Goal: Information Seeking & Learning: Learn about a topic

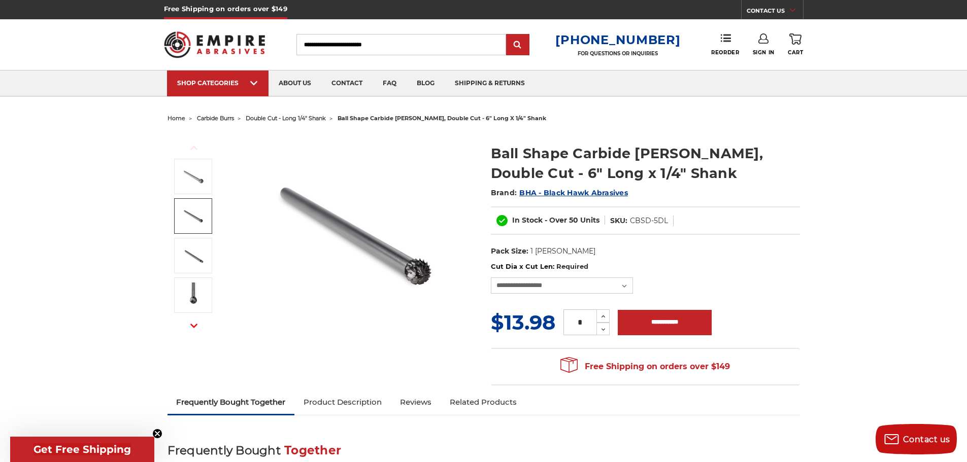
click at [195, 220] on img at bounding box center [193, 216] width 25 height 25
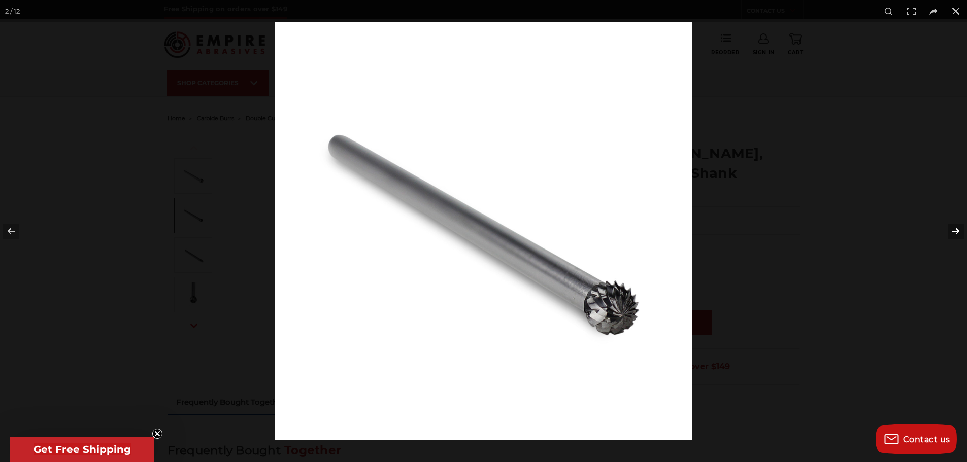
click at [957, 232] on button at bounding box center [949, 231] width 36 height 51
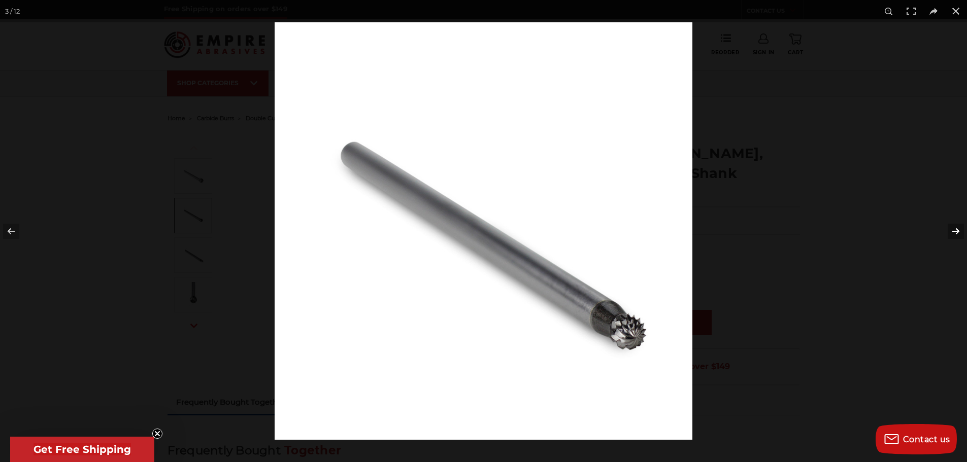
click at [957, 231] on button at bounding box center [949, 231] width 36 height 51
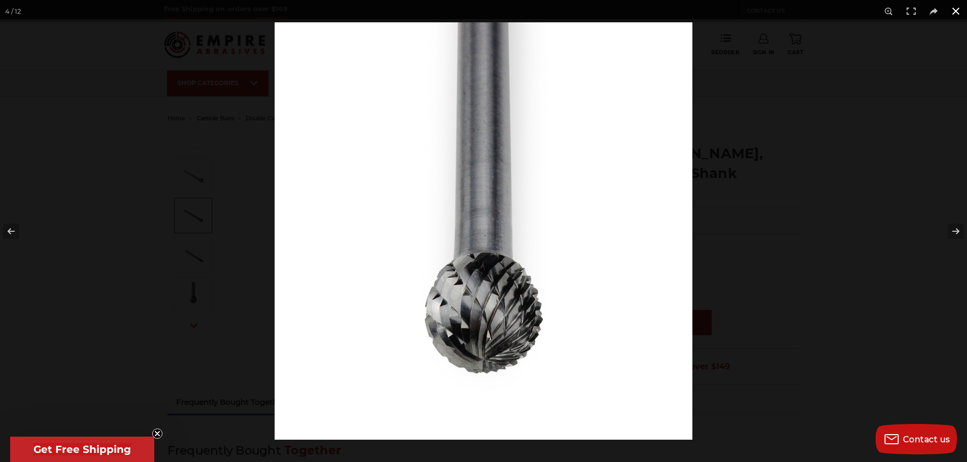
click at [956, 10] on button at bounding box center [955, 11] width 22 height 22
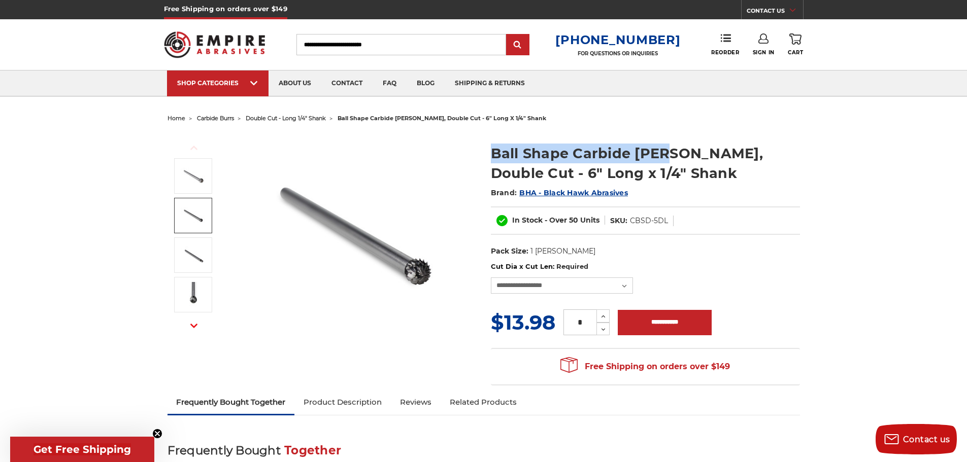
drag, startPoint x: 493, startPoint y: 153, endPoint x: 651, endPoint y: 154, distance: 158.3
click at [663, 151] on h1 "Ball Shape Carbide [PERSON_NAME], Double Cut - 6" Long x 1/4" Shank" at bounding box center [645, 164] width 309 height 40
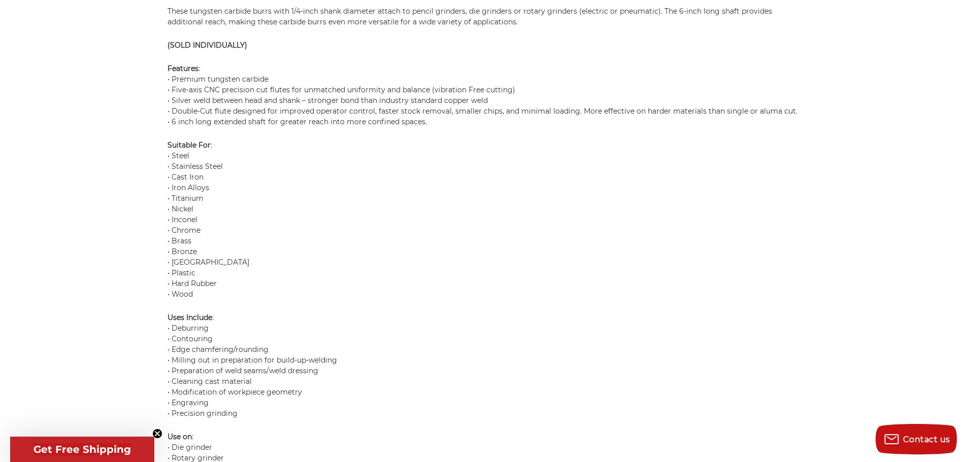
scroll to position [913, 0]
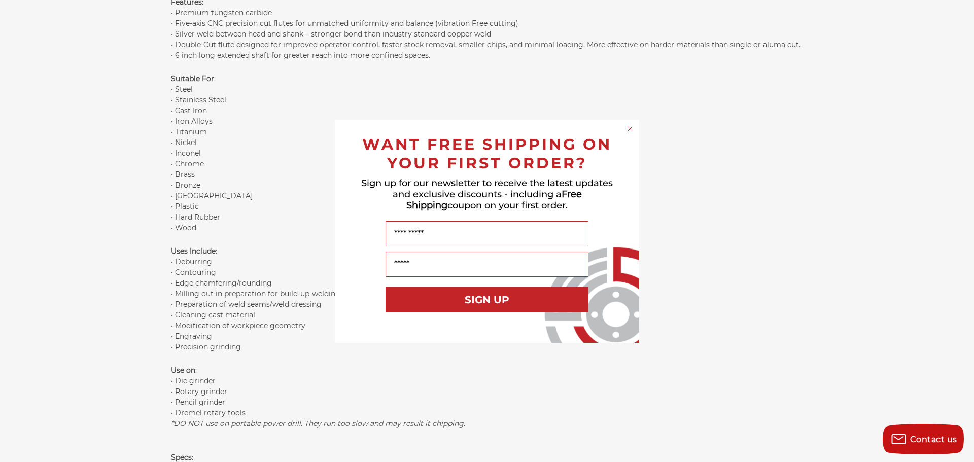
click at [630, 132] on circle "Close dialog" at bounding box center [631, 129] width 10 height 10
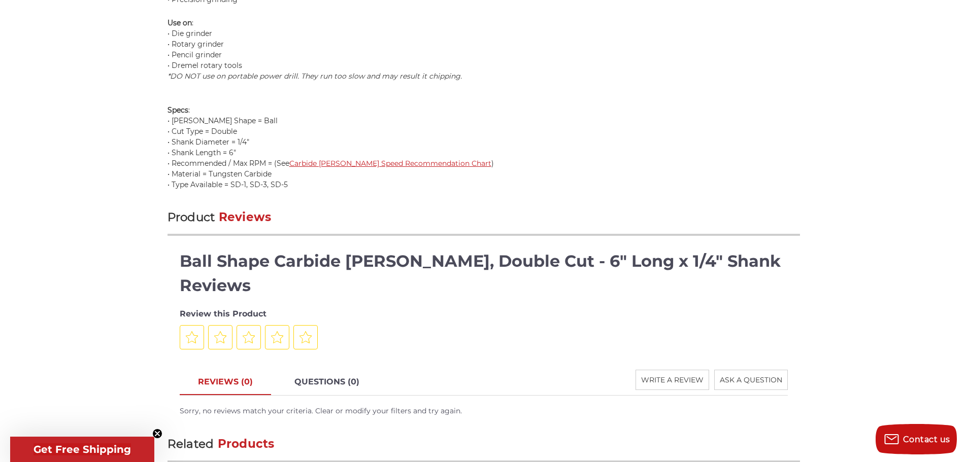
scroll to position [1269, 0]
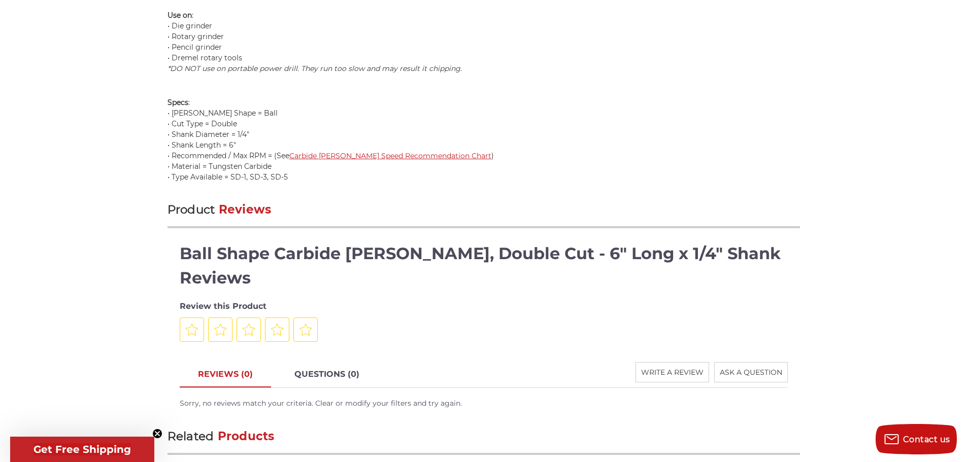
click at [391, 157] on link "Carbide [PERSON_NAME] Speed Recommendation Chart" at bounding box center [390, 155] width 202 height 9
